Goal: Obtain resource: Obtain resource

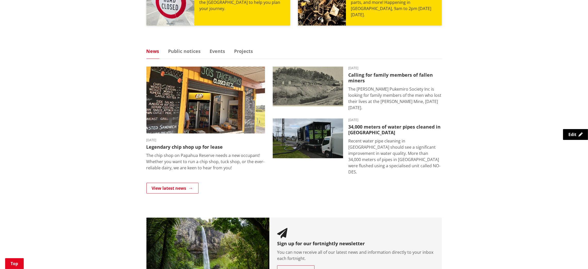
scroll to position [296, 0]
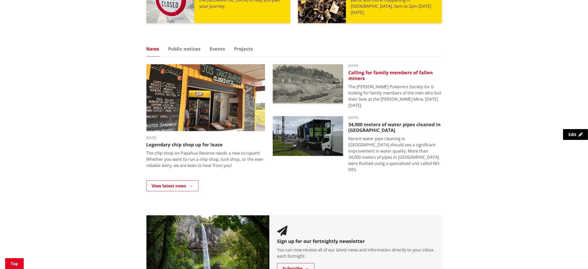
click at [300, 75] on img at bounding box center [308, 84] width 70 height 40
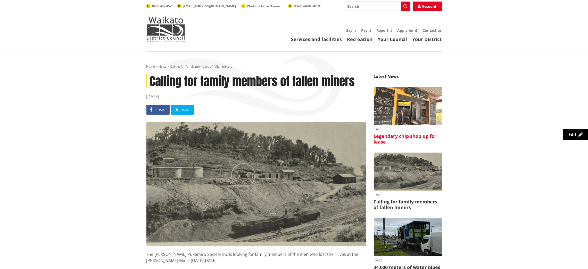
click at [407, 106] on img at bounding box center [408, 106] width 68 height 38
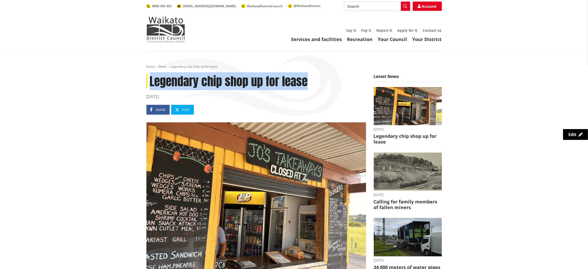
drag, startPoint x: 312, startPoint y: 77, endPoint x: 151, endPoint y: 77, distance: 160.4
click at [151, 77] on h1 "Legendary chip shop up for lease" at bounding box center [257, 81] width 220 height 14
copy h1 "Legendary chip shop up for lease"
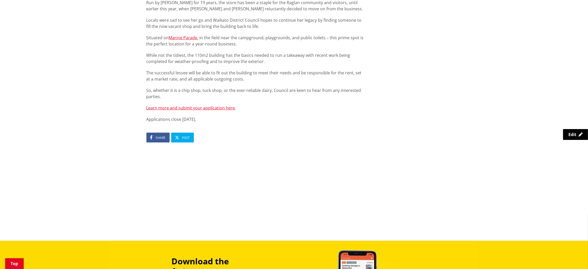
scroll to position [314, 0]
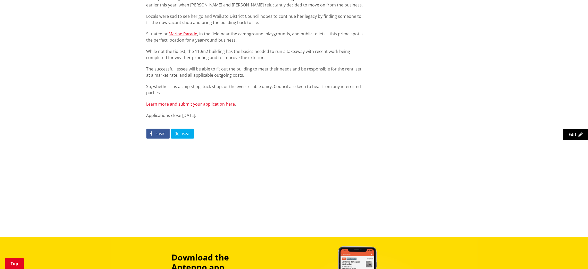
click at [207, 102] on link "Learn more and submit your application here" at bounding box center [191, 104] width 89 height 6
